Goal: Task Accomplishment & Management: Manage account settings

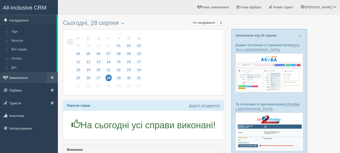
click at [16, 81] on link "Замовлення" at bounding box center [29, 77] width 58 height 11
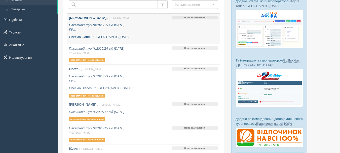
scroll to position [25, 0]
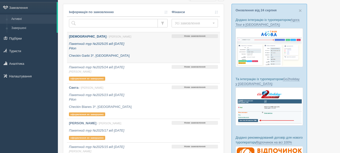
click at [124, 57] on p "Checkin Garbi 3*, [GEOGRAPHIC_DATA]" at bounding box center [118, 55] width 99 height 5
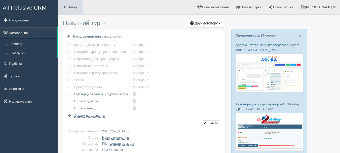
click at [75, 7] on span "Назад" at bounding box center [72, 7] width 9 height 4
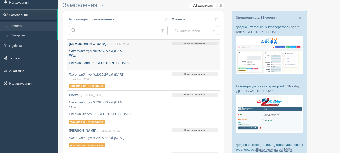
scroll to position [25, 0]
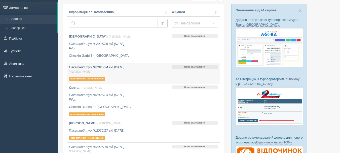
click at [127, 78] on div "Пакетний тур №2025/24 від 27.08.2025 Anna Т. оформлення не завершено" at bounding box center [118, 73] width 99 height 16
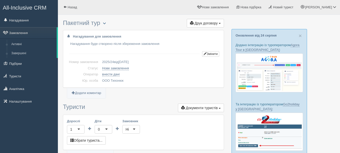
click at [106, 22] on span "button" at bounding box center [104, 23] width 3 height 3
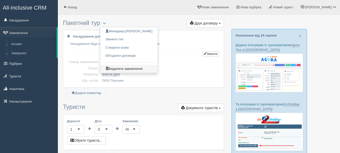
click at [129, 69] on link "Видалити замовлення" at bounding box center [129, 69] width 57 height 8
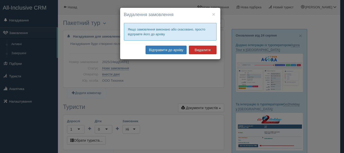
click at [198, 49] on button "Видалити" at bounding box center [203, 50] width 28 height 9
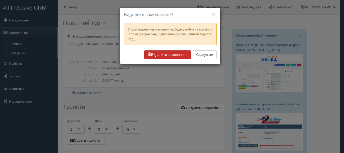
click at [176, 56] on button "Видалити замовлення" at bounding box center [167, 54] width 47 height 9
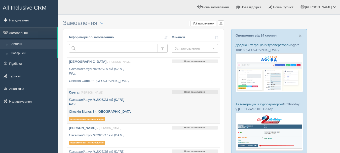
click at [129, 109] on div "Света / Anna Т. Пакетний тур №2025/23 від 27.08.2025 Pilon Checkin Blanes 3*, І…" at bounding box center [118, 105] width 99 height 31
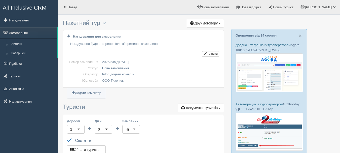
click at [106, 23] on span "button" at bounding box center [104, 23] width 3 height 3
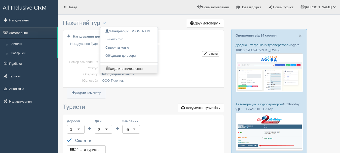
click at [147, 67] on link "Видалити замовлення" at bounding box center [129, 69] width 57 height 8
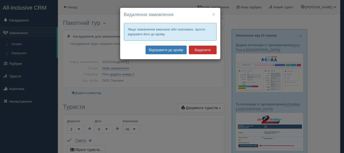
click at [201, 47] on button "Видалити" at bounding box center [203, 50] width 28 height 9
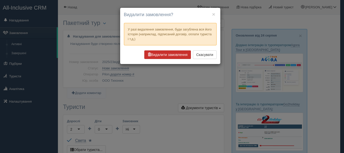
click at [178, 56] on button "Видалити замовлення" at bounding box center [167, 54] width 47 height 9
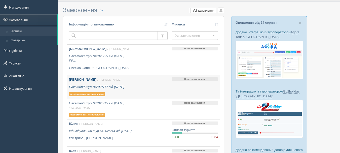
scroll to position [25, 0]
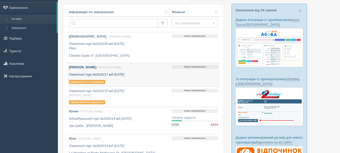
click at [151, 75] on p "Пакетний тур №2025/17 від 02.07.2025" at bounding box center [118, 74] width 99 height 5
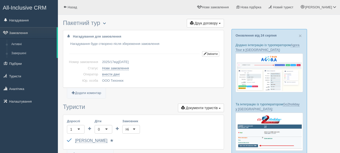
click at [106, 22] on span "button" at bounding box center [104, 23] width 3 height 3
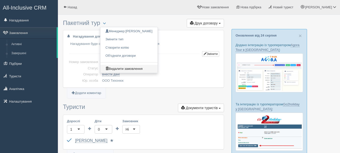
click at [134, 68] on link "Видалити замовлення" at bounding box center [129, 69] width 57 height 8
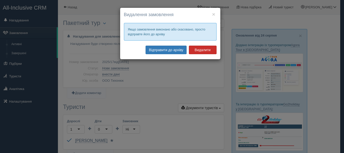
click at [198, 49] on button "Видалити" at bounding box center [203, 50] width 28 height 9
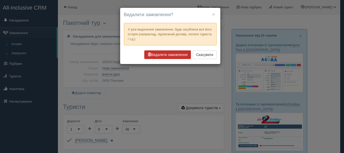
click at [171, 57] on button "Видалити замовлення" at bounding box center [167, 54] width 47 height 9
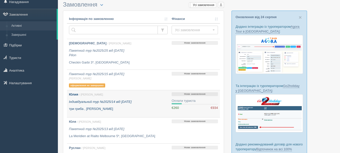
scroll to position [25, 0]
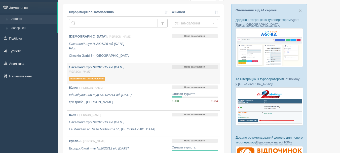
click at [134, 73] on span "[PERSON_NAME]" at bounding box center [118, 72] width 99 height 4
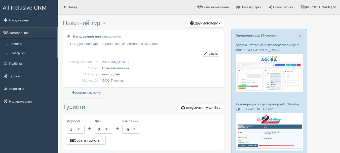
click at [106, 23] on span "button" at bounding box center [104, 23] width 3 height 3
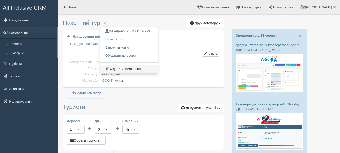
click at [134, 69] on link "Видалити замовлення" at bounding box center [129, 69] width 57 height 8
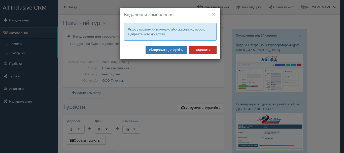
click at [207, 48] on button "Видалити" at bounding box center [203, 50] width 28 height 9
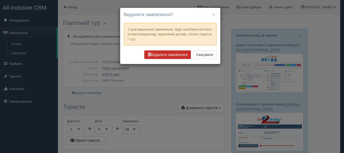
click at [171, 53] on button "Видалити замовлення" at bounding box center [167, 54] width 47 height 9
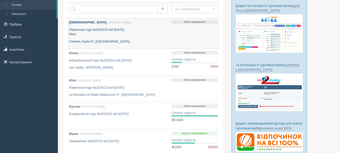
scroll to position [50, 0]
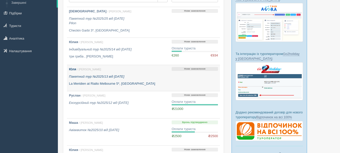
click at [149, 76] on p "Пакетний тур №2025/13 від [DATE]" at bounding box center [118, 76] width 99 height 5
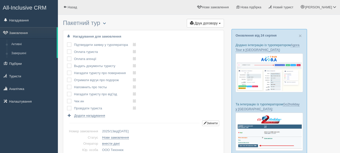
click at [106, 23] on span "button" at bounding box center [104, 23] width 3 height 3
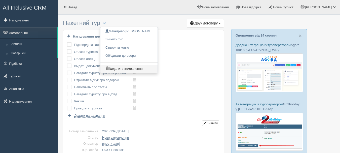
click at [126, 69] on link "Видалити замовлення" at bounding box center [129, 69] width 57 height 8
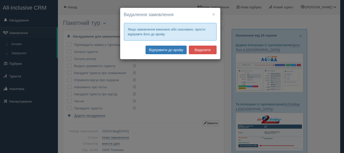
click at [200, 51] on button "Видалити" at bounding box center [203, 50] width 28 height 9
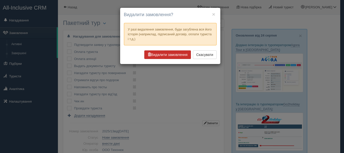
click at [162, 56] on button "Видалити замовлення" at bounding box center [167, 54] width 47 height 9
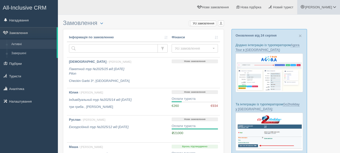
click at [334, 7] on span at bounding box center [334, 6] width 3 height 3
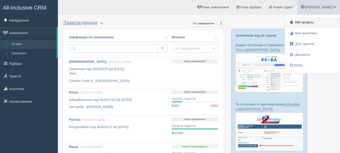
click at [309, 20] on link "Мій профіль" at bounding box center [312, 22] width 55 height 11
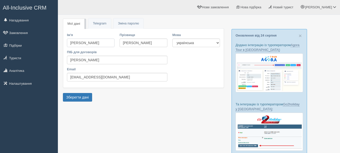
drag, startPoint x: 98, startPoint y: 43, endPoint x: 61, endPoint y: 43, distance: 36.3
click at [61, 43] on div "Мої дані Telegram Пароль Зміна паролю Ім'я Anna Прізвище Тихонюк ПІБ для догово…" at bounding box center [199, 119] width 283 height 238
click at [46, 3] on link "All-Inclusive CRM" at bounding box center [28, 7] width 57 height 14
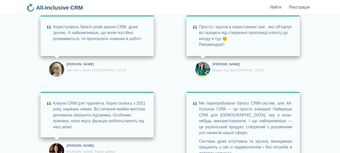
scroll to position [4184, 0]
